Goal: Communication & Community: Answer question/provide support

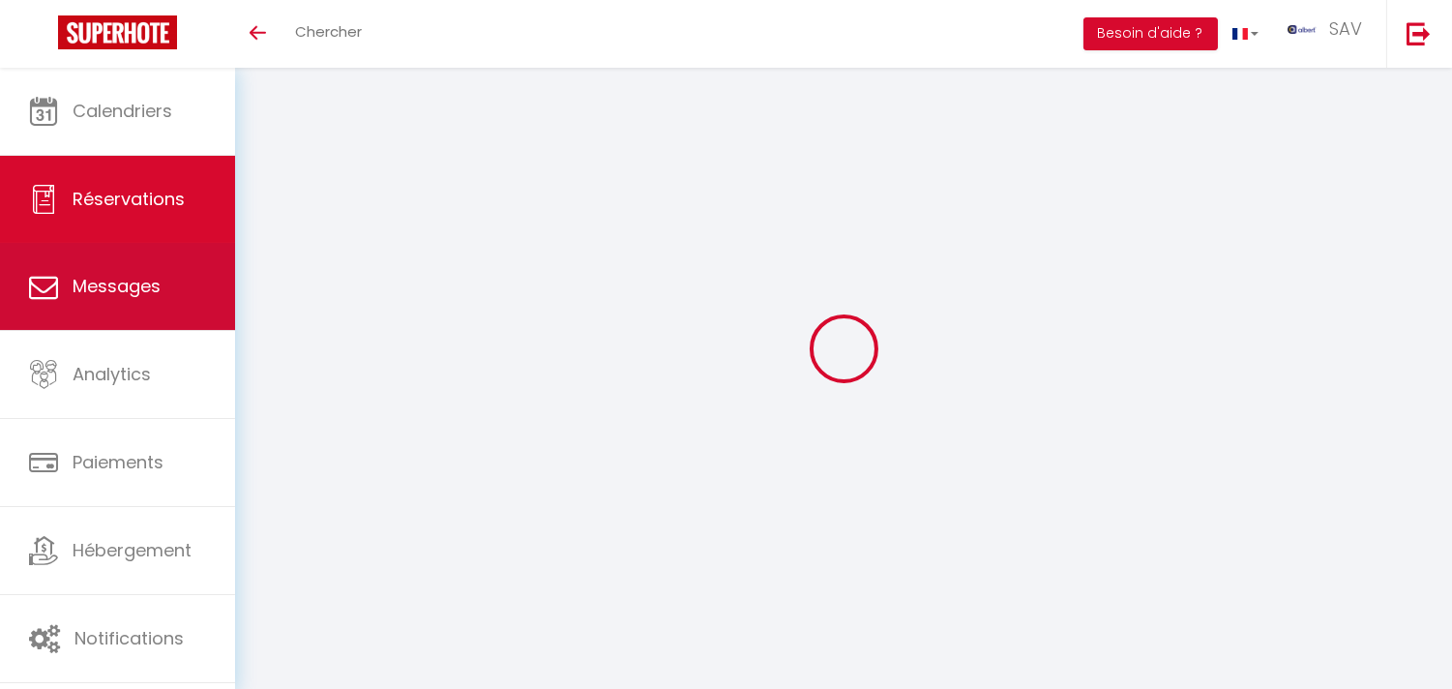
click at [187, 288] on link "Messages" at bounding box center [117, 286] width 235 height 87
select select "message"
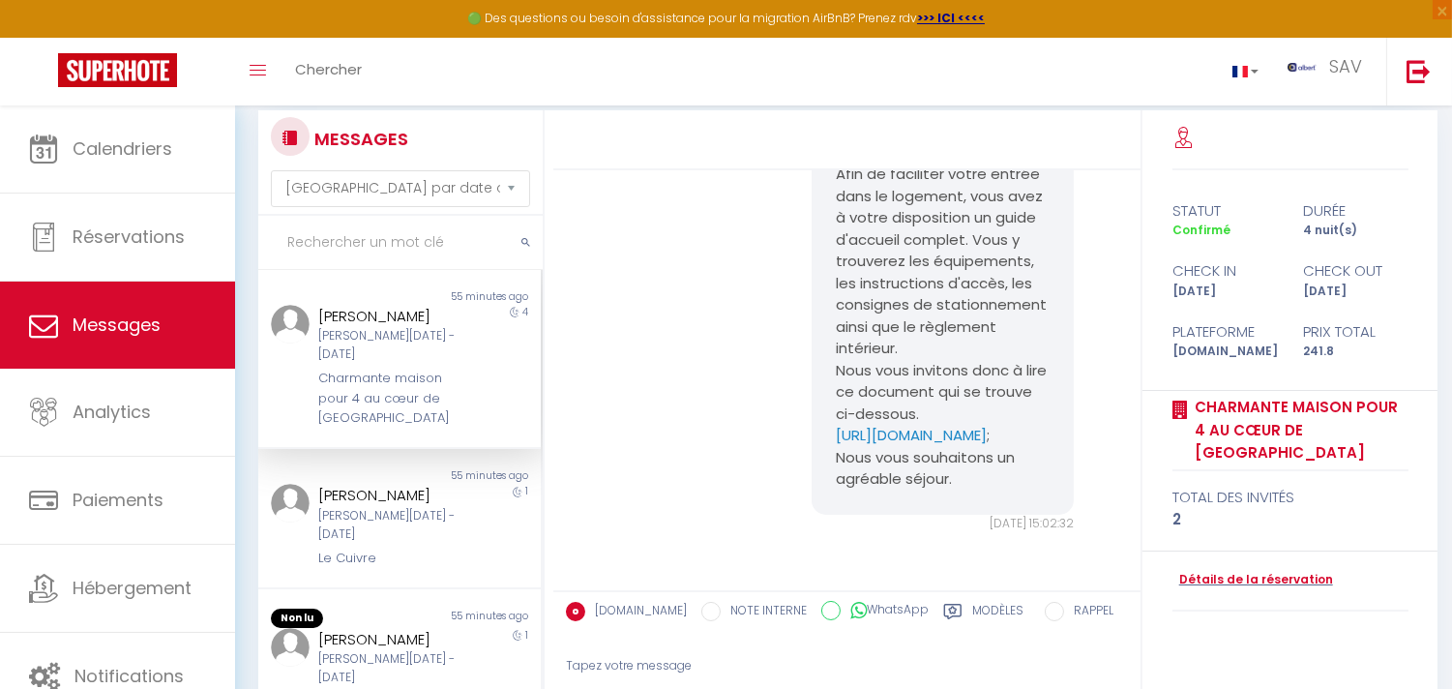
click at [478, 249] on input "text" at bounding box center [400, 243] width 284 height 54
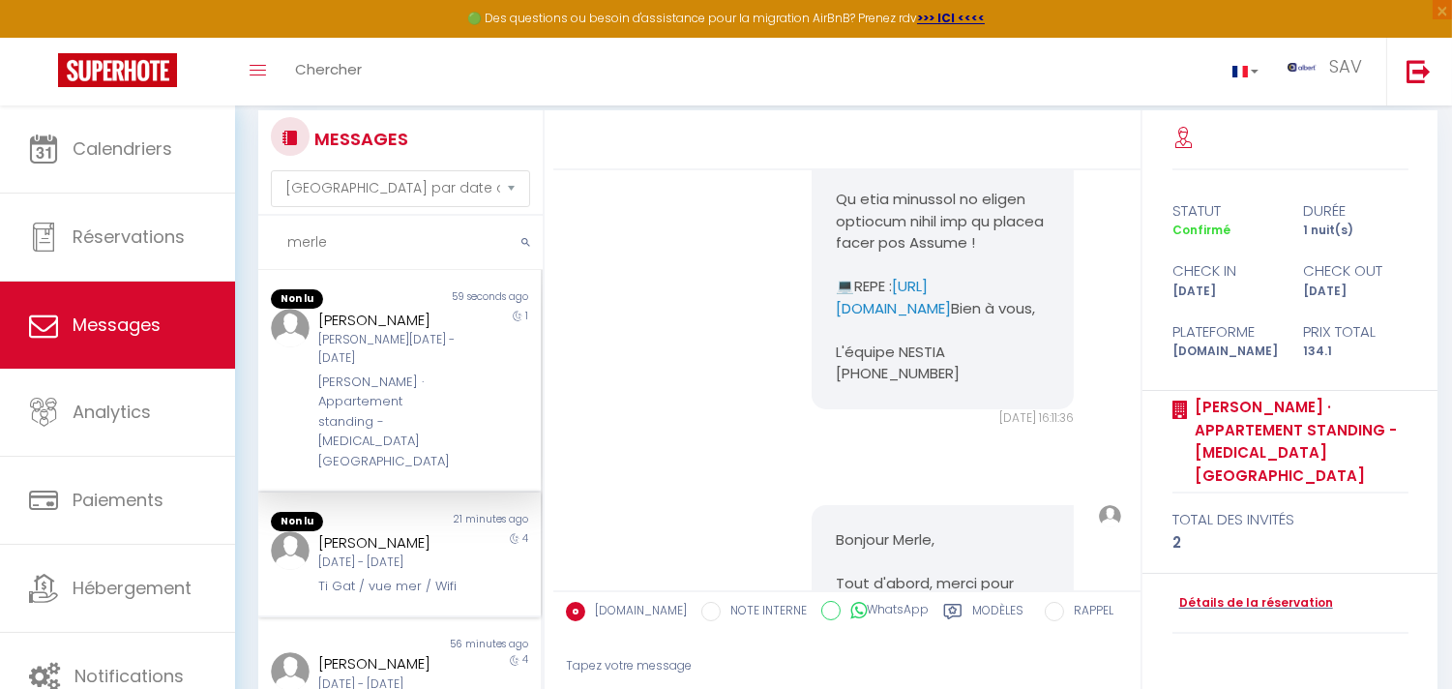
scroll to position [3712, 0]
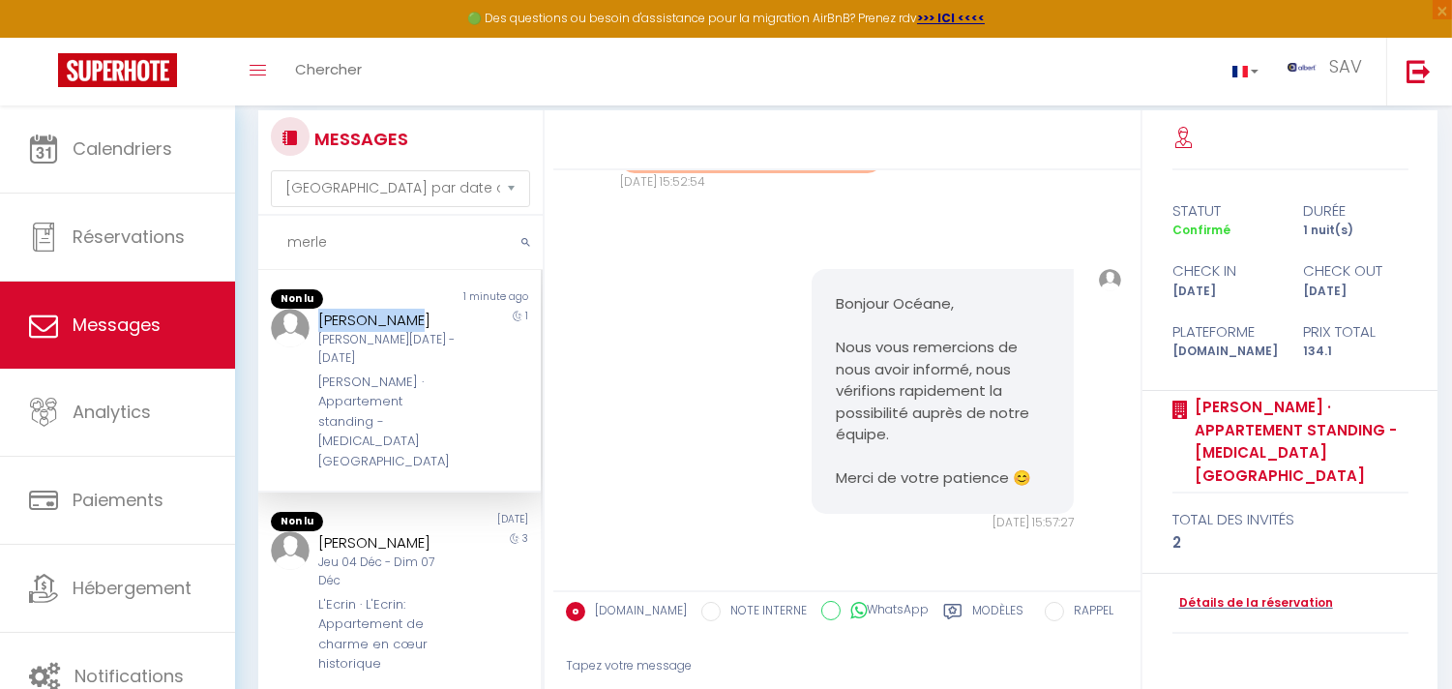
copy div "[PERSON_NAME]"
drag, startPoint x: 315, startPoint y: 315, endPoint x: 430, endPoint y: 316, distance: 114.2
click at [430, 316] on div "[PERSON_NAME]" at bounding box center [387, 320] width 139 height 23
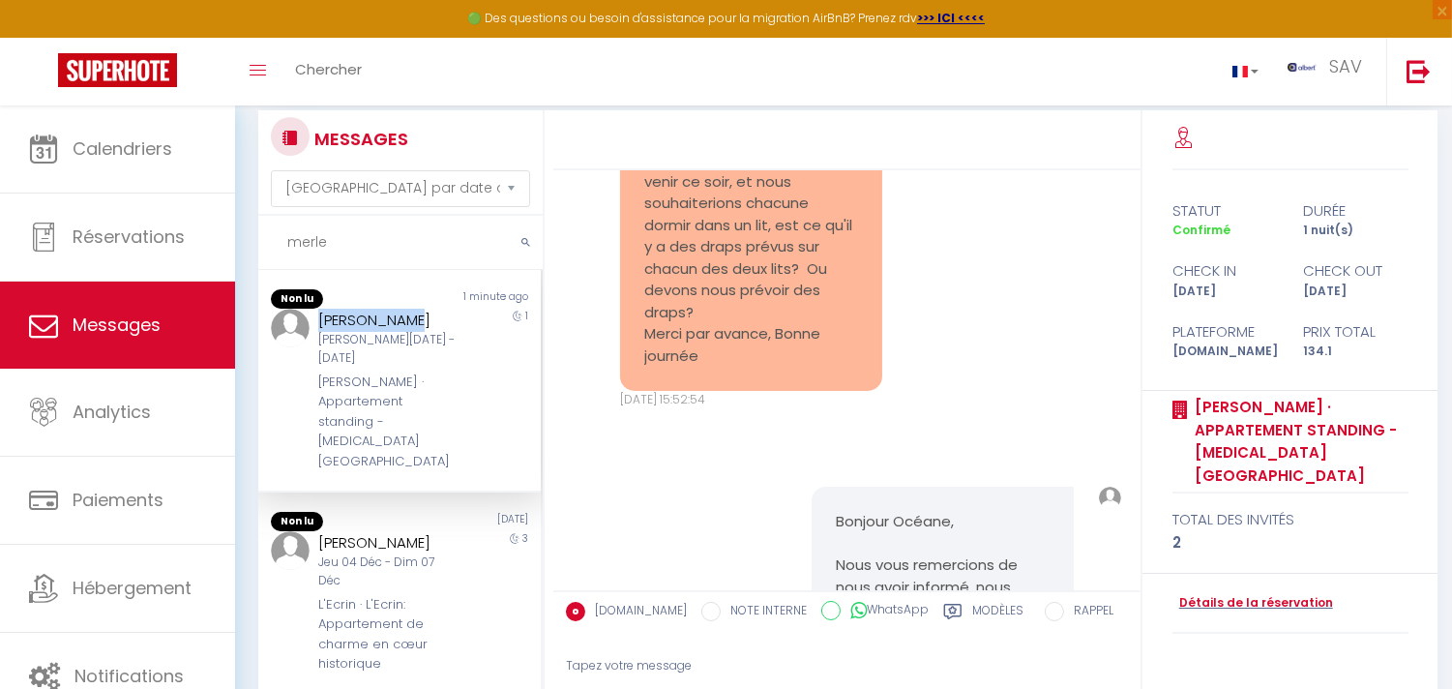
scroll to position [3283, 0]
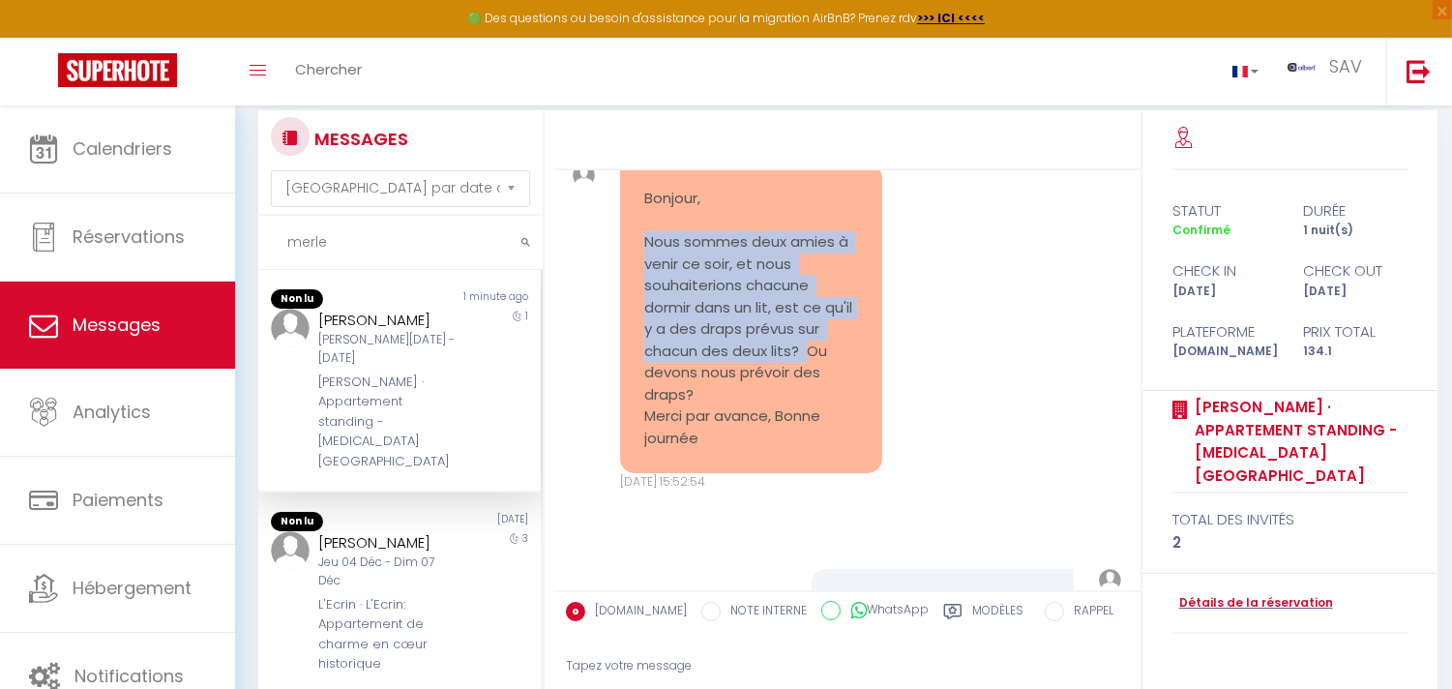
copy pre "Nous sommes deux amies à venir ce soir, et nous souhaiterions chacune dormir da…"
drag, startPoint x: 640, startPoint y: 373, endPoint x: 847, endPoint y: 474, distance: 230.6
click at [847, 473] on div "Bonjour, Nous sommes deux amies à venir ce soir, et nous souhaiterions chacune …" at bounding box center [751, 319] width 262 height 310
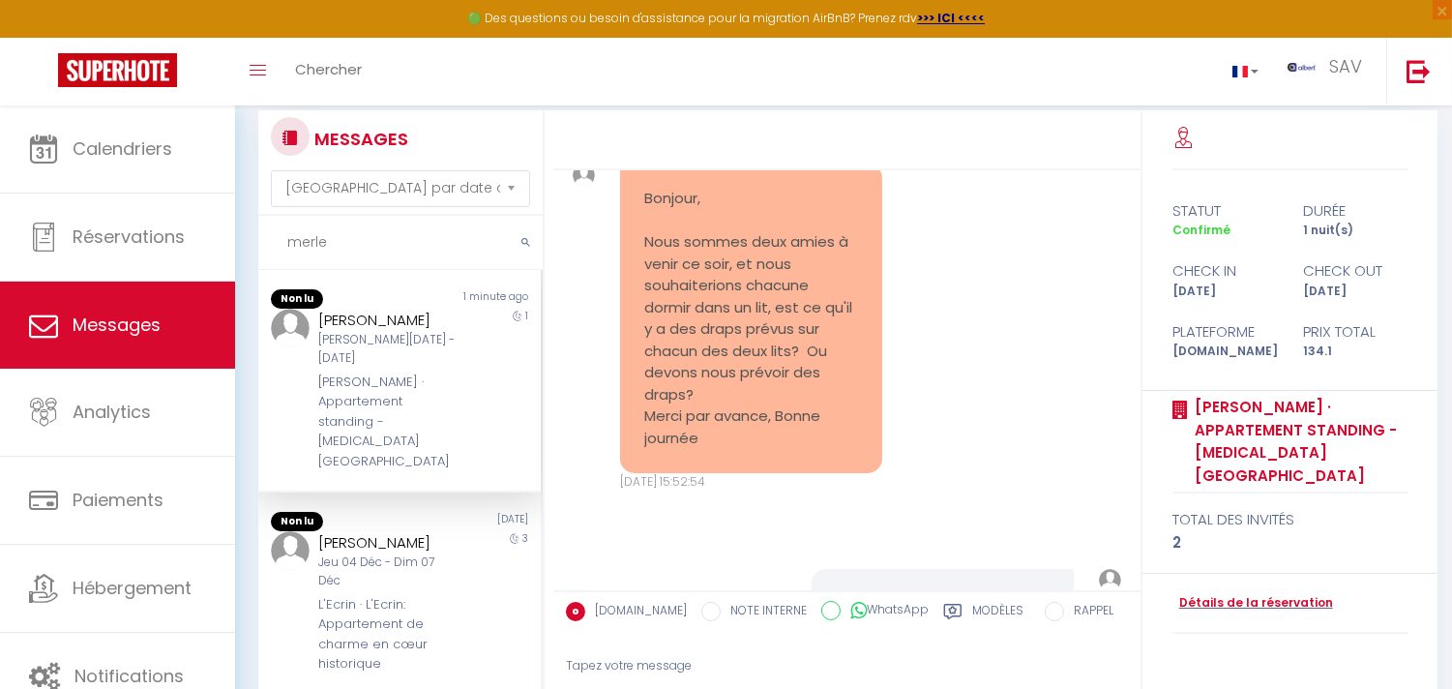
click at [450, 232] on input "merle" at bounding box center [400, 243] width 284 height 54
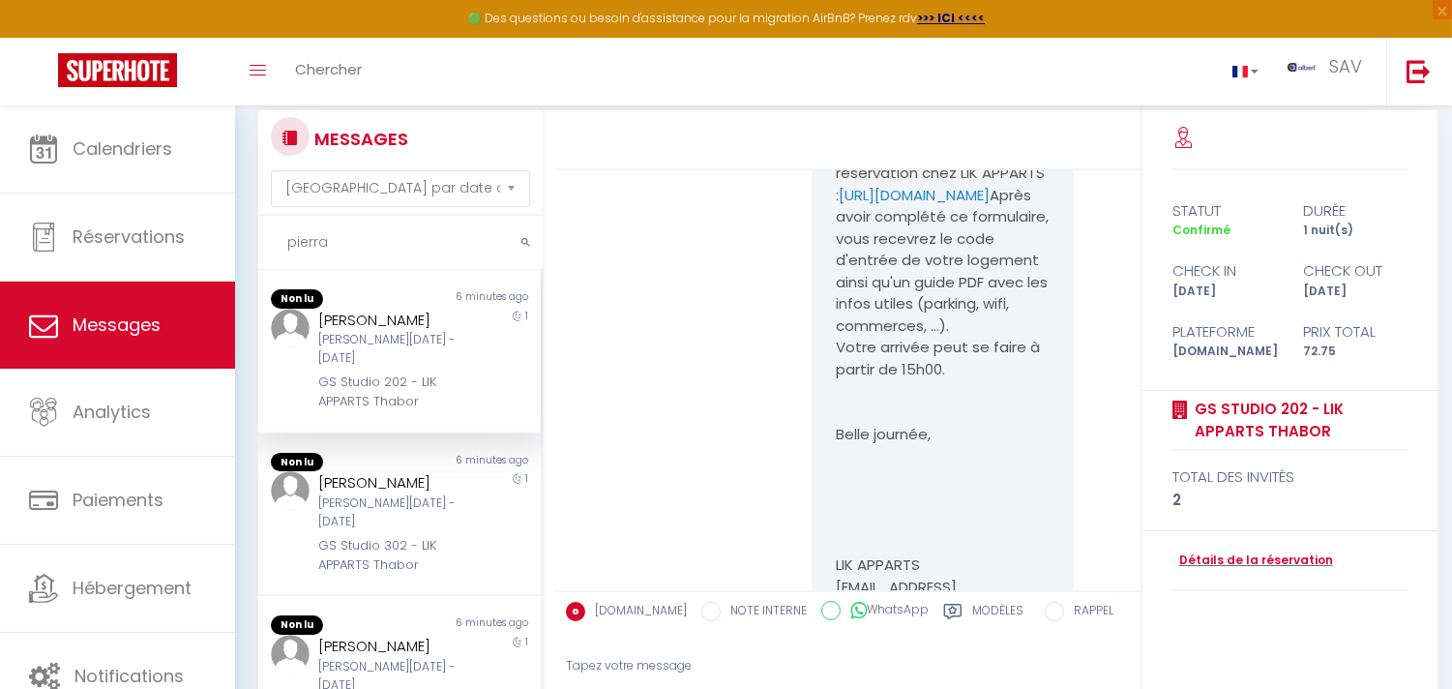
scroll to position [16710, 0]
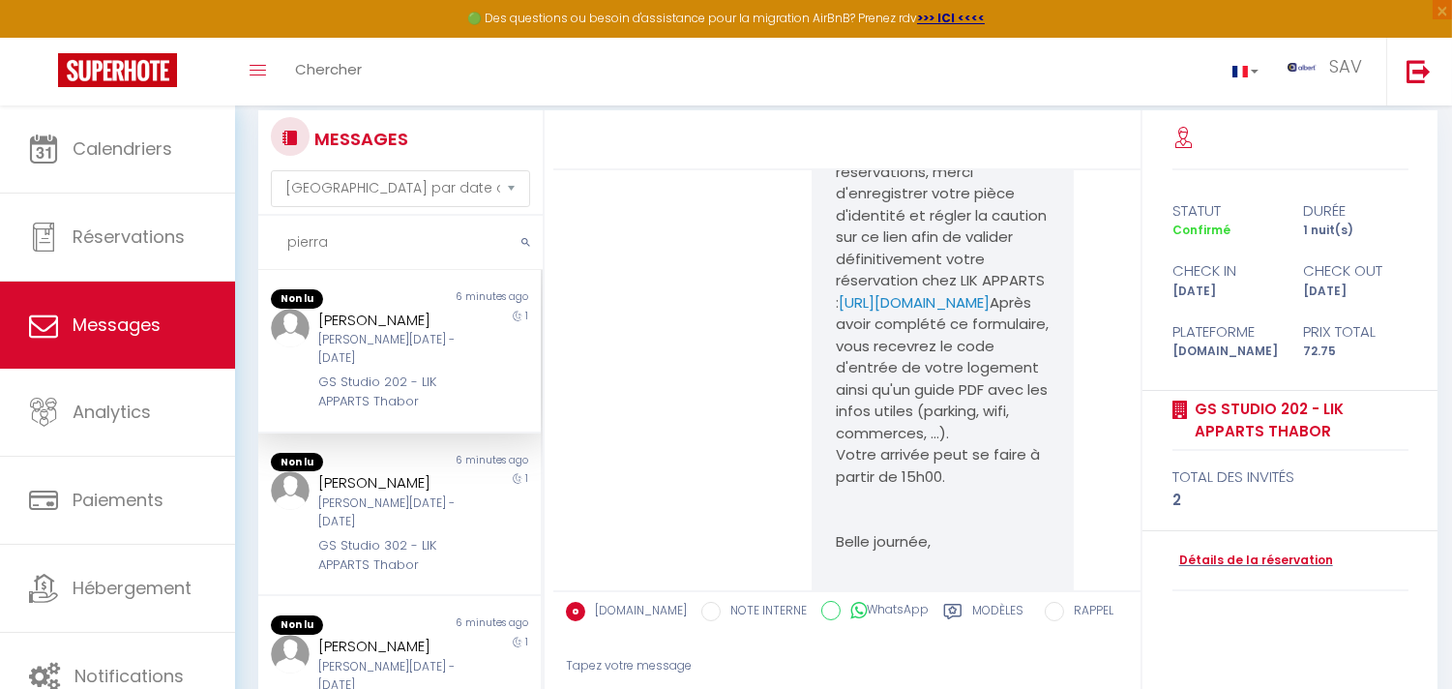
type input "pierra"
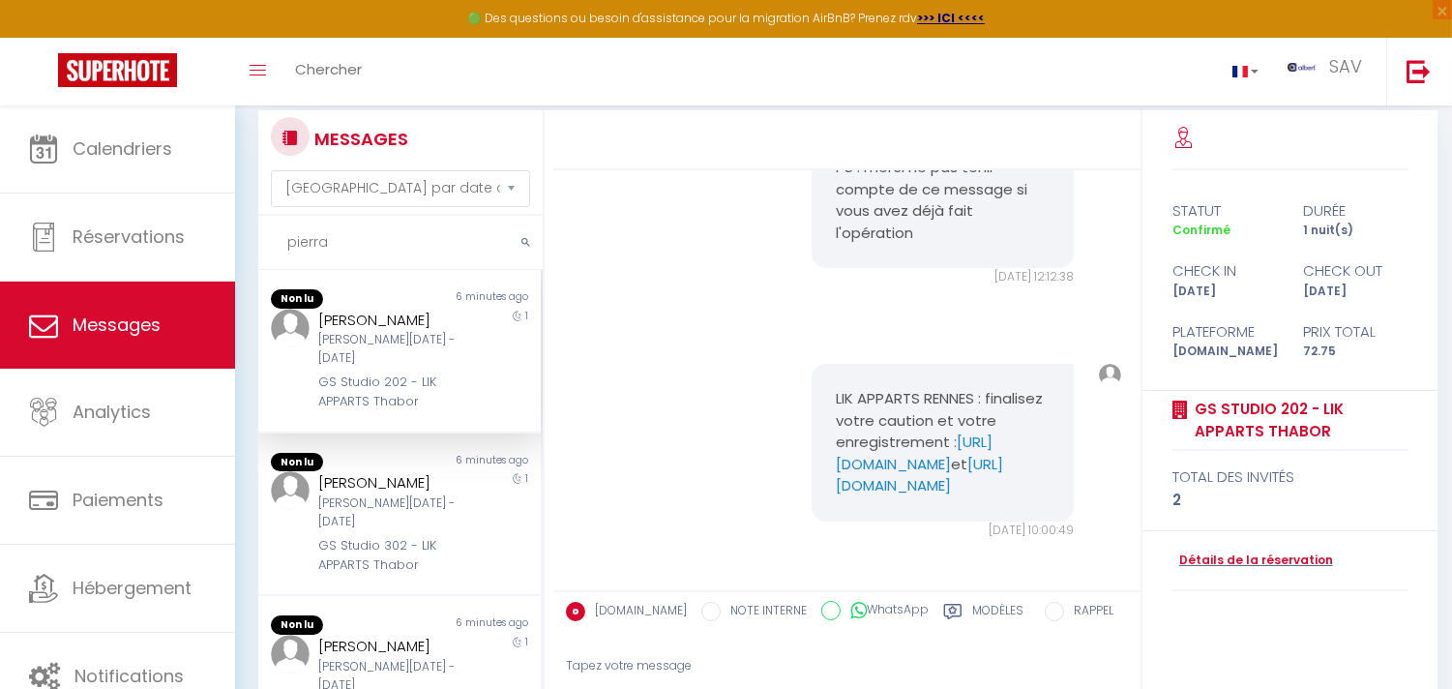
scroll to position [17644, 0]
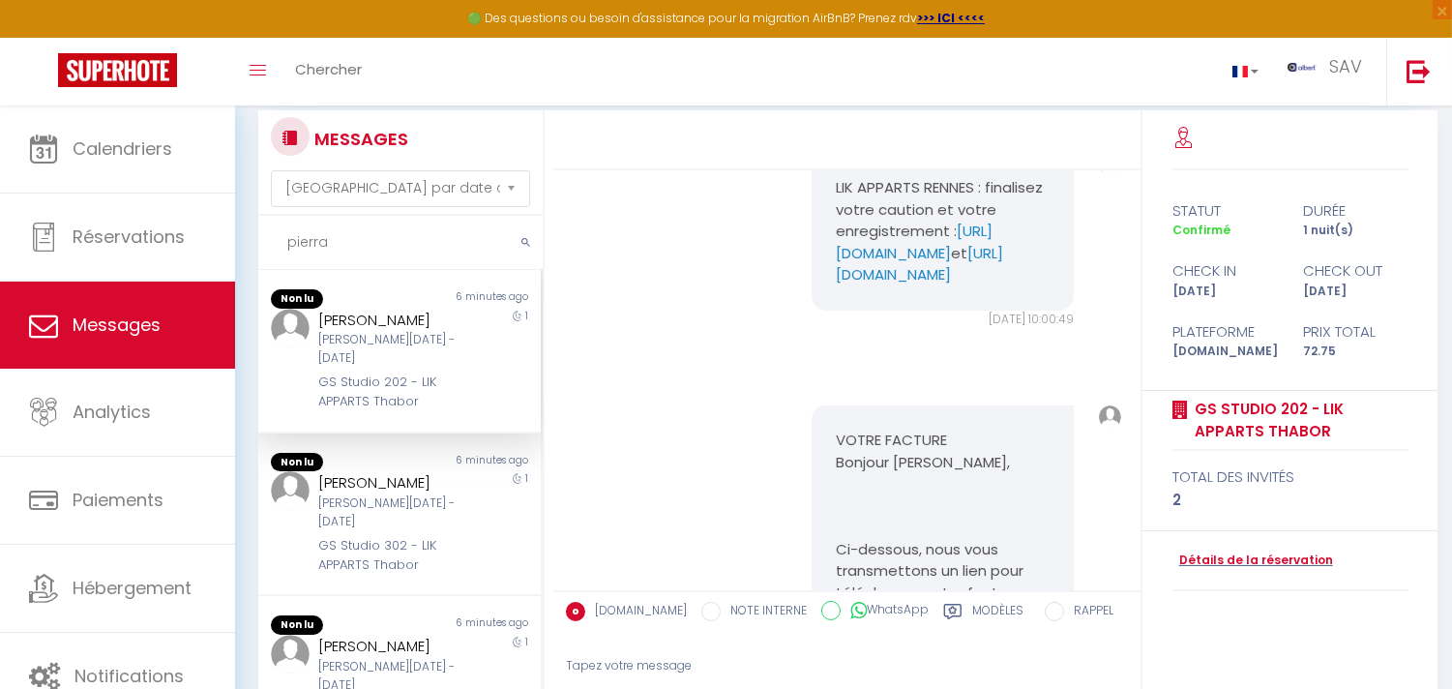
copy pre "Bonjour Romain, IMPORTANT : Si ce n'est pas déjà fait, il reste une étape oblig…"
drag, startPoint x: 822, startPoint y: 298, endPoint x: 999, endPoint y: 441, distance: 227.7
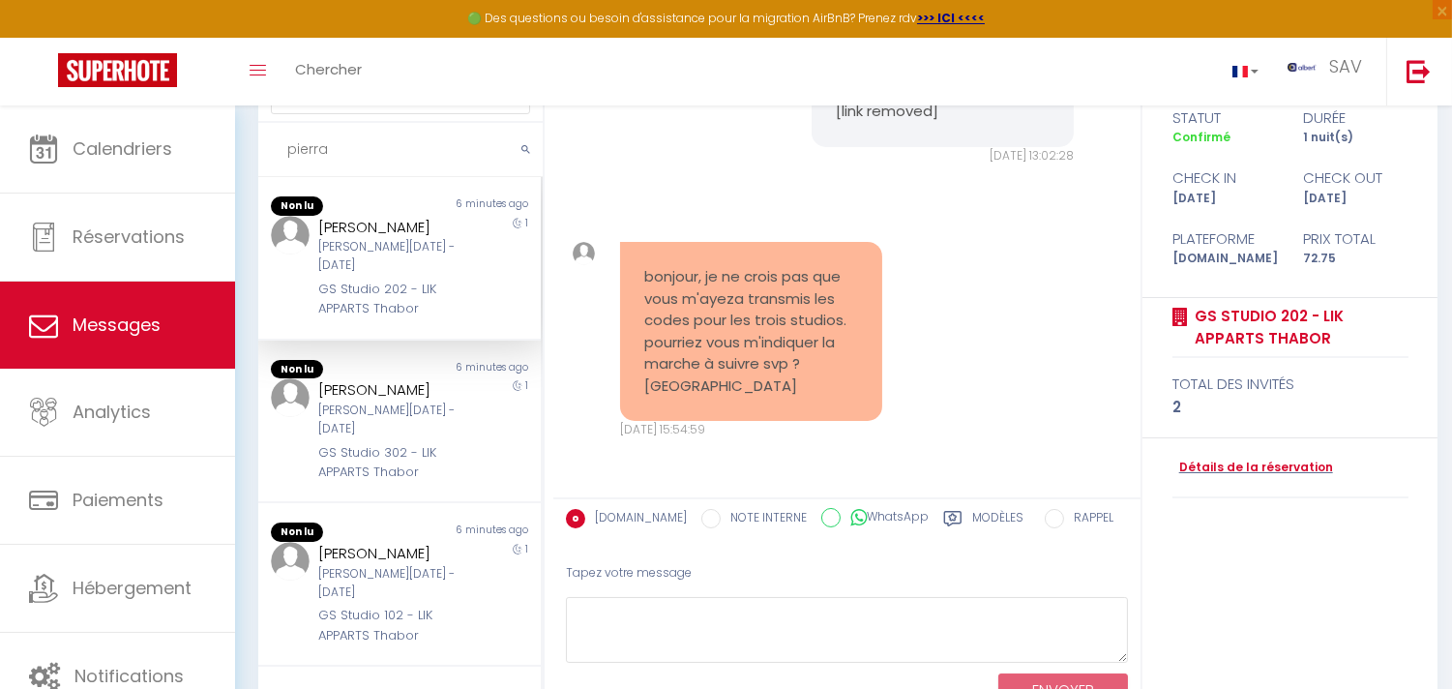
scroll to position [219, 0]
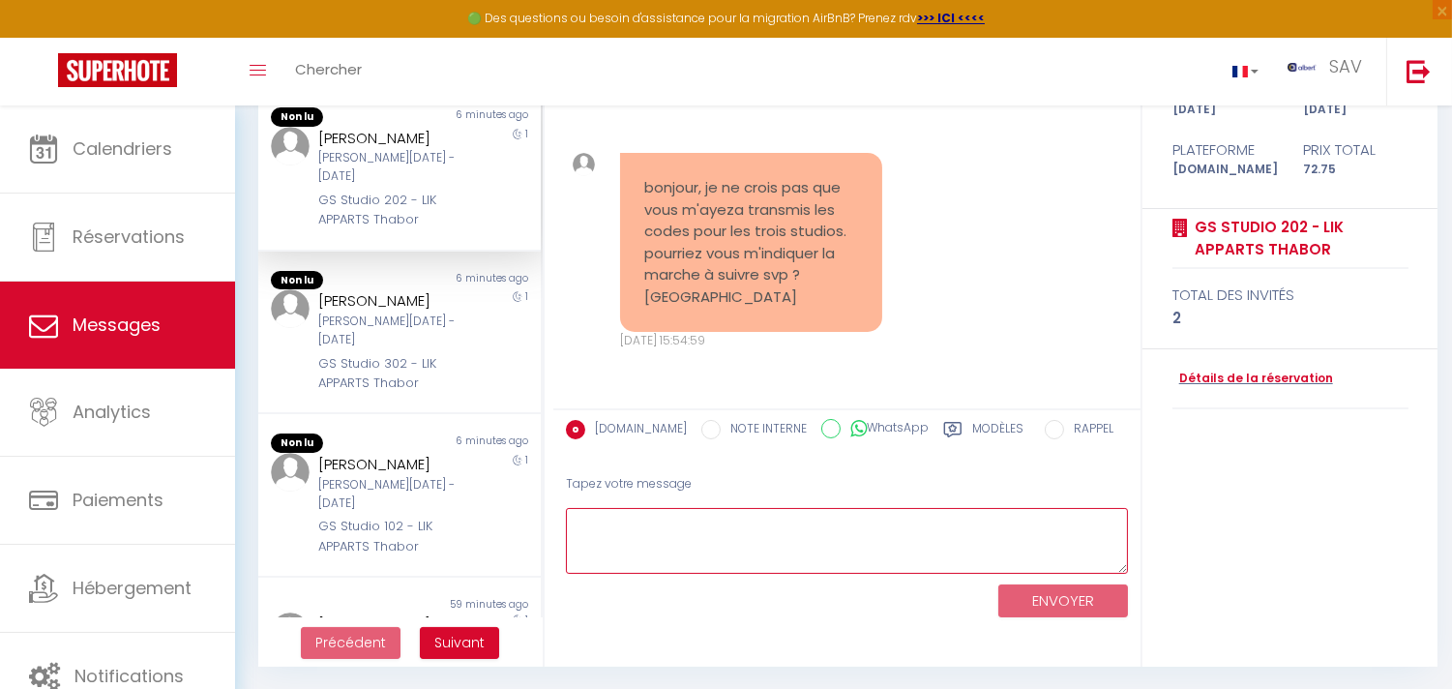
click at [927, 529] on textarea at bounding box center [847, 541] width 562 height 67
paste textarea "Bonjour [PERSON_NAME], IMPORTANT : Si ce n'est pas déjà fait, il reste une étap…"
drag, startPoint x: 727, startPoint y: 559, endPoint x: 553, endPoint y: 555, distance: 173.2
click at [553, 555] on div "Tapez votre message Bonjour [PERSON_NAME], IMPORTANT : Si ce n'est pas déjà fai…" at bounding box center [846, 543] width 587 height 164
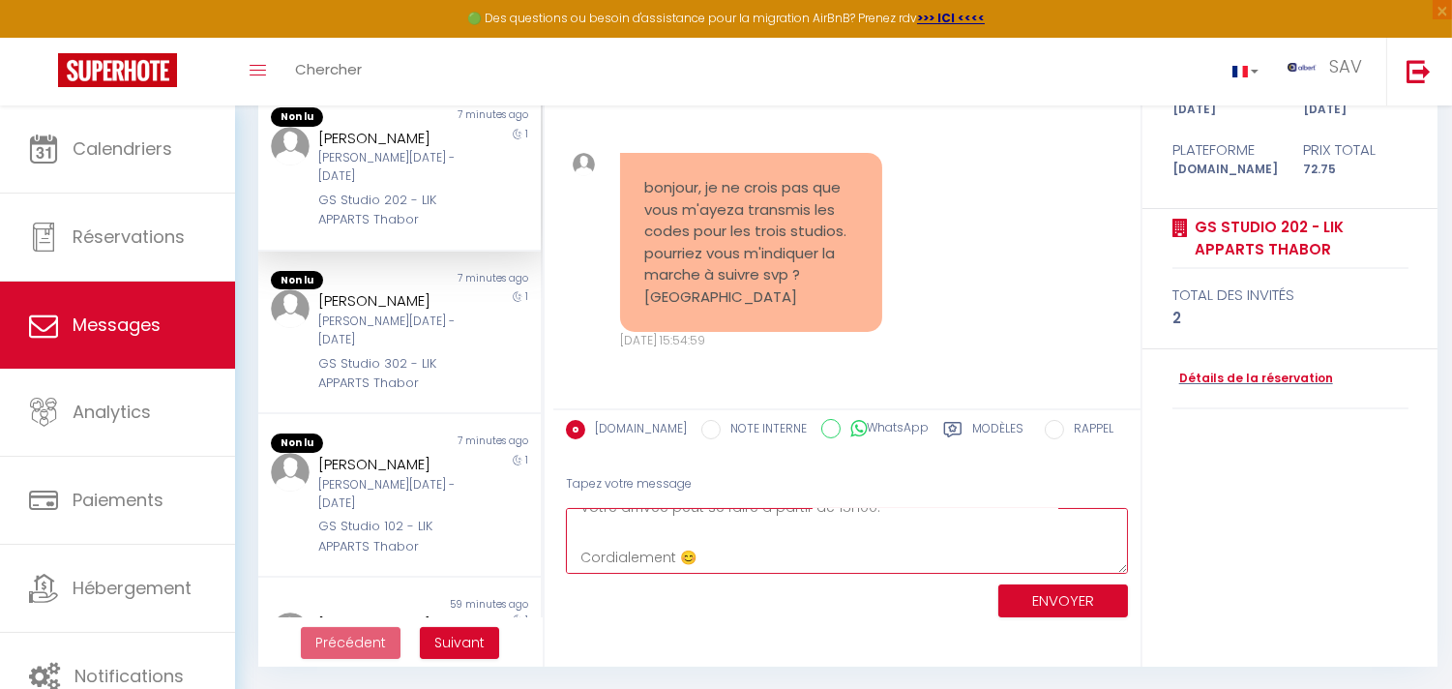
click at [712, 528] on textarea "Bonjour [PERSON_NAME], IMPORTANT : Si ce n'est pas déjà fait, il reste une étap…" at bounding box center [847, 541] width 562 height 67
type textarea "Bonjour [PERSON_NAME], IMPORTANT : Si ce n'est pas déjà fait, il reste une étap…"
click at [1069, 600] on button "ENVOYER" at bounding box center [1064, 601] width 130 height 34
